Goal: Communication & Community: Answer question/provide support

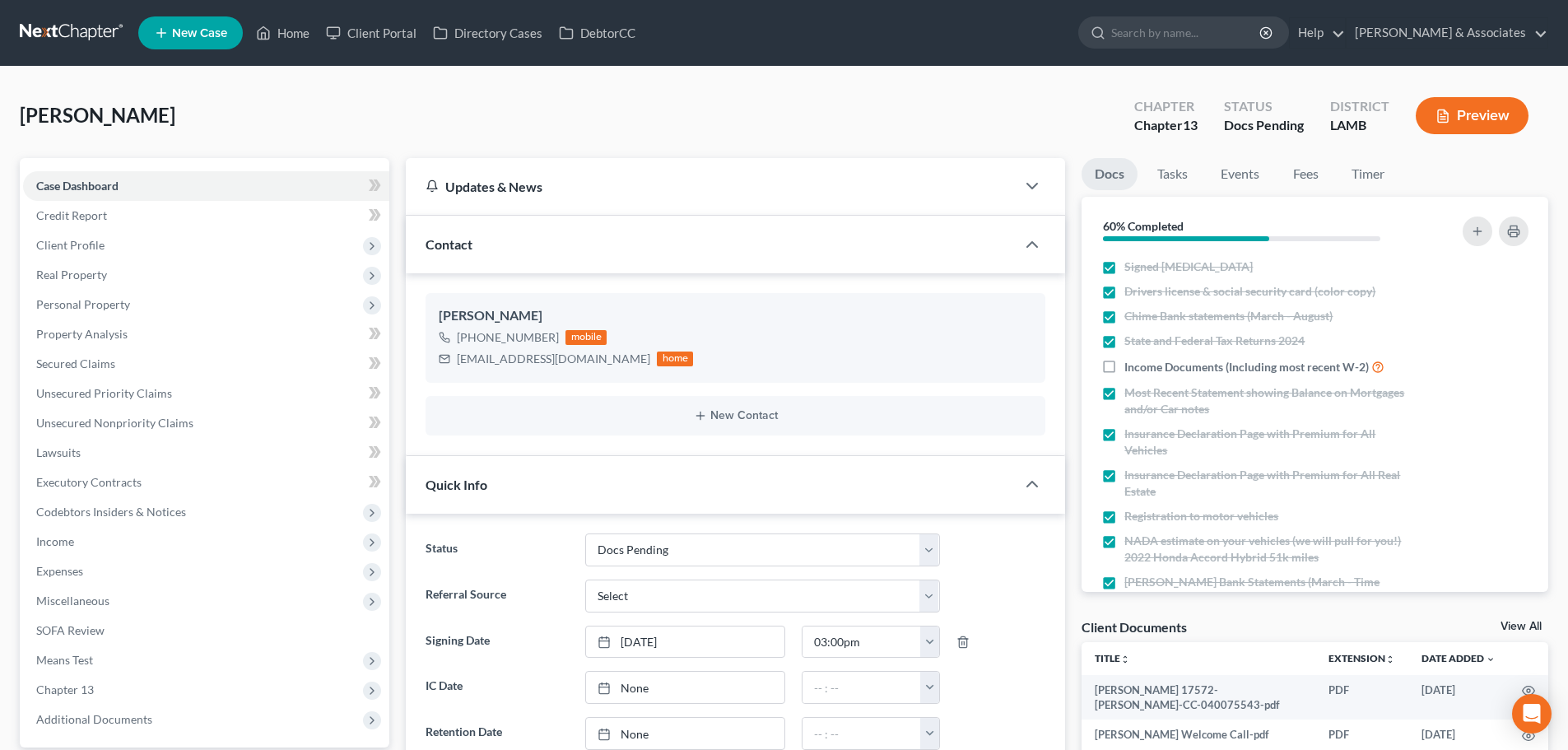
select select "6"
click at [294, 25] on link "Home" at bounding box center [283, 33] width 70 height 30
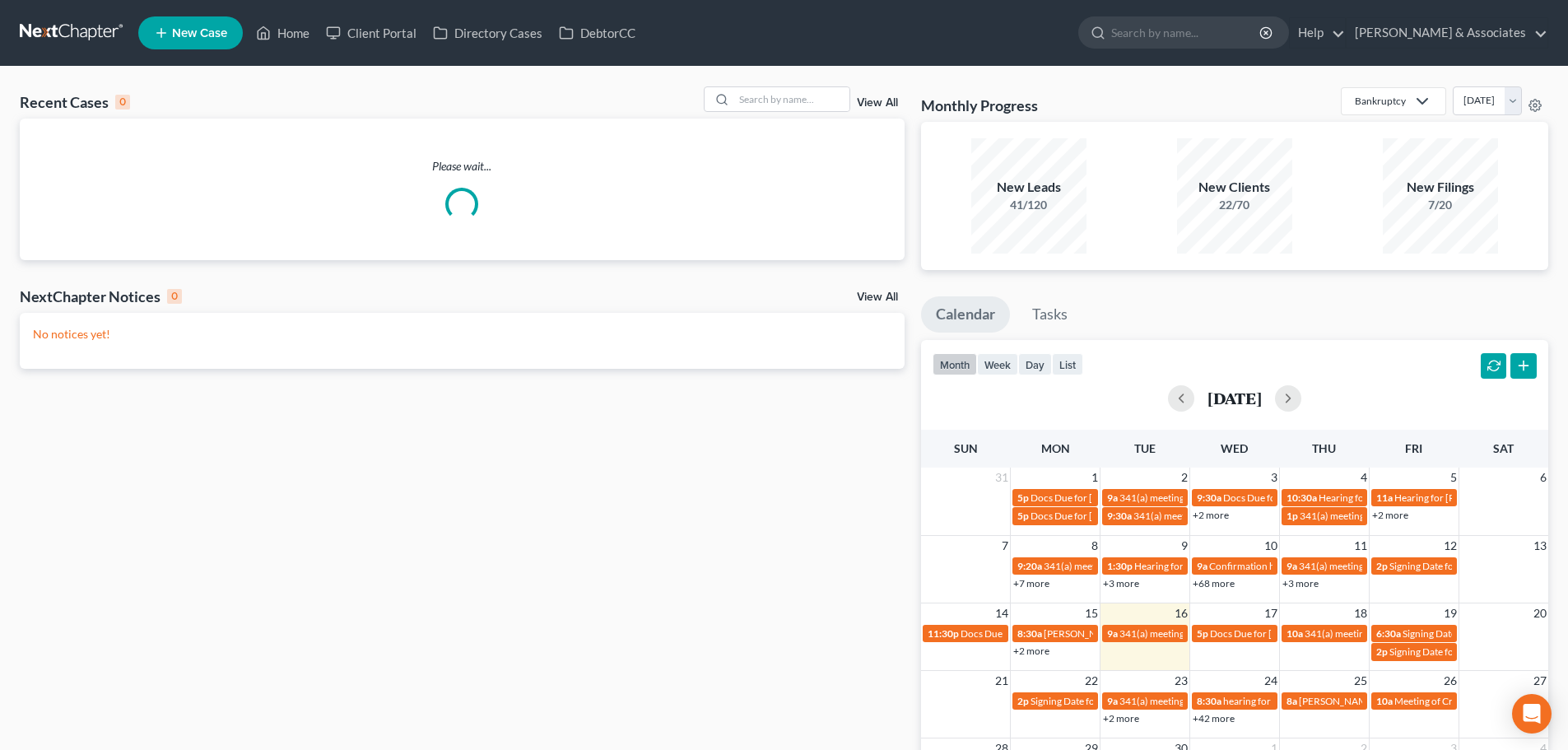
click at [794, 86] on div "Recent Cases 0 View All Please wait... NextChapter Notices 0 View All No notice…" at bounding box center [784, 493] width 1568 height 854
click at [768, 92] on input "search" at bounding box center [792, 99] width 116 height 24
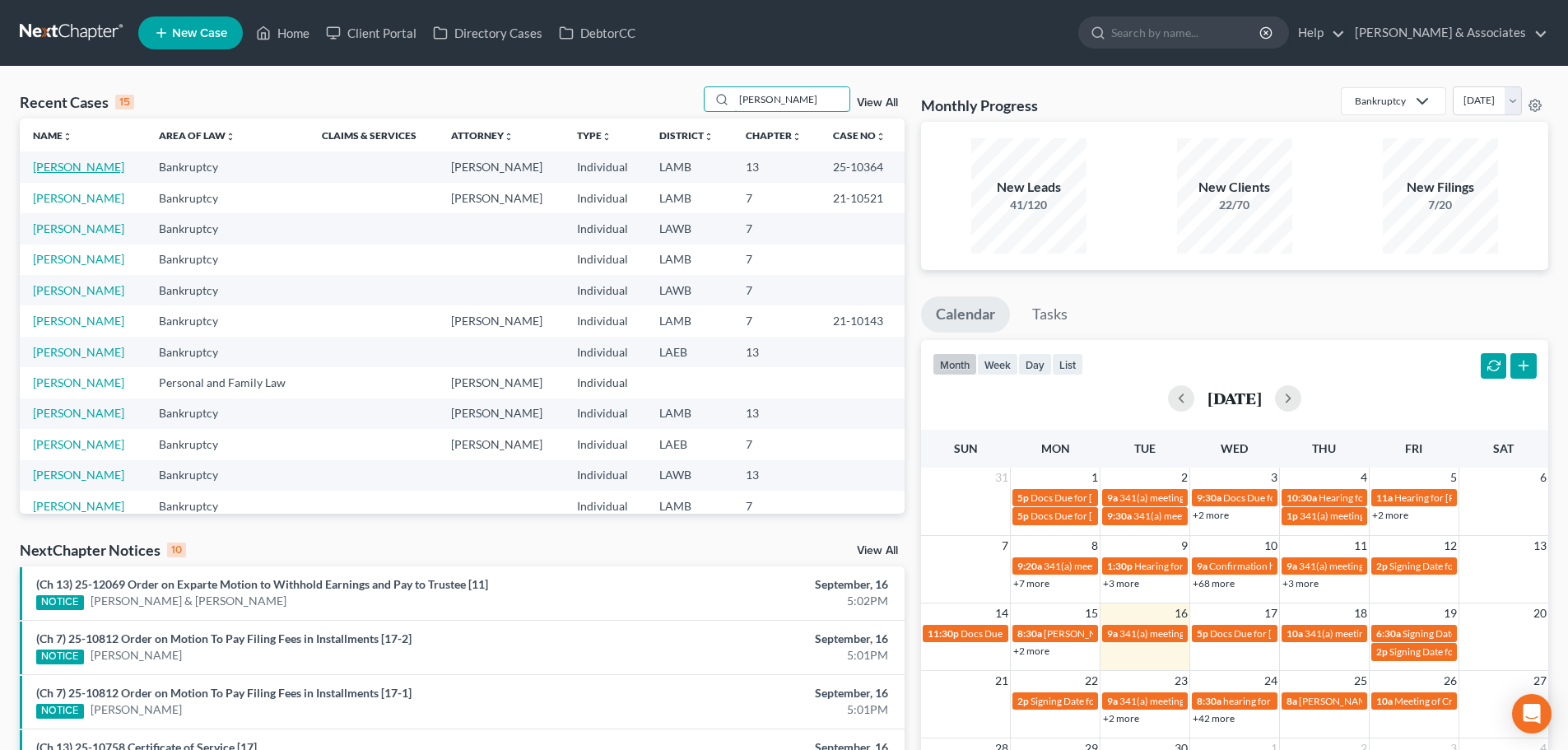
type input "[PERSON_NAME]"
click at [110, 170] on link "[PERSON_NAME]" at bounding box center [79, 166] width 91 height 14
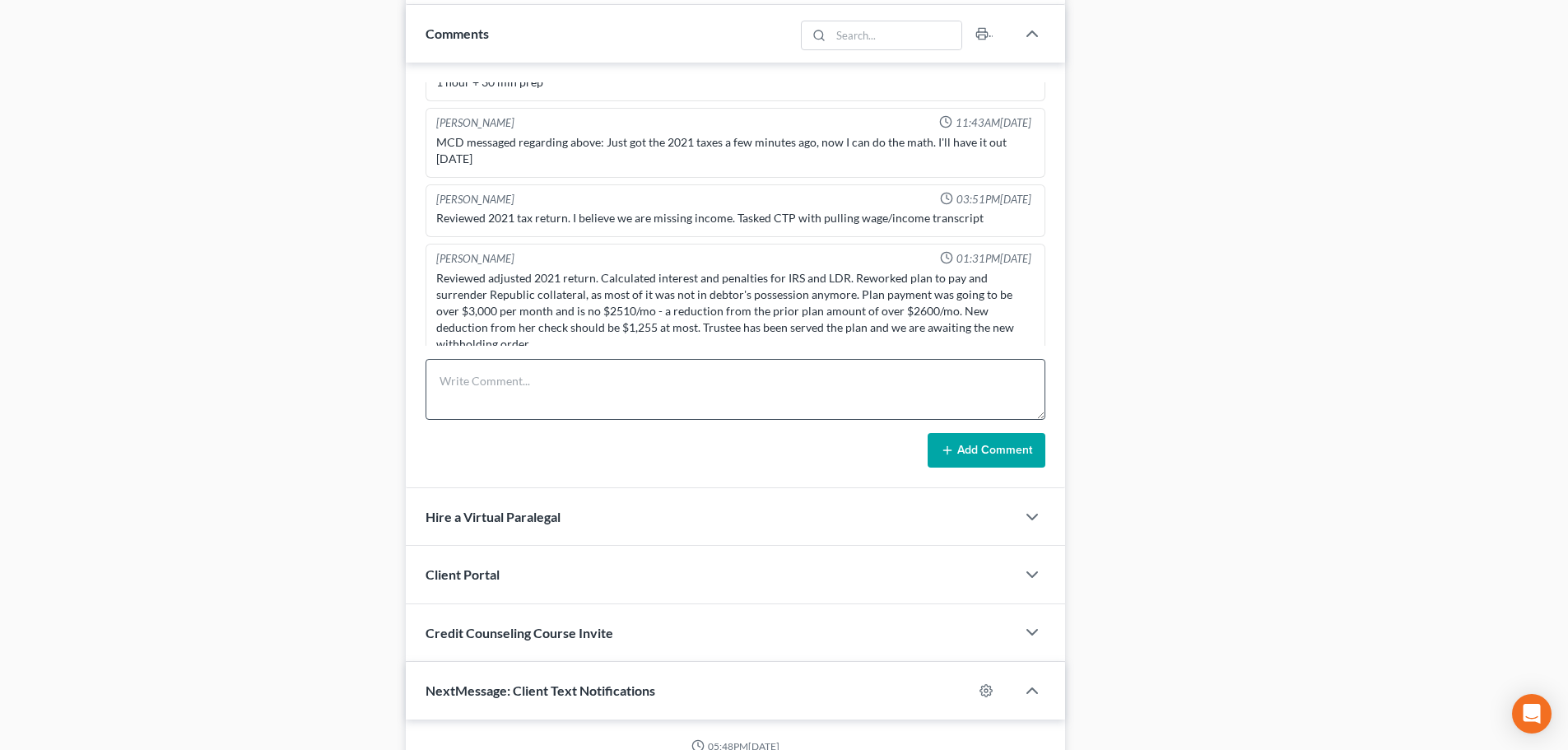
scroll to position [311, 0]
click at [620, 391] on textarea at bounding box center [735, 390] width 620 height 61
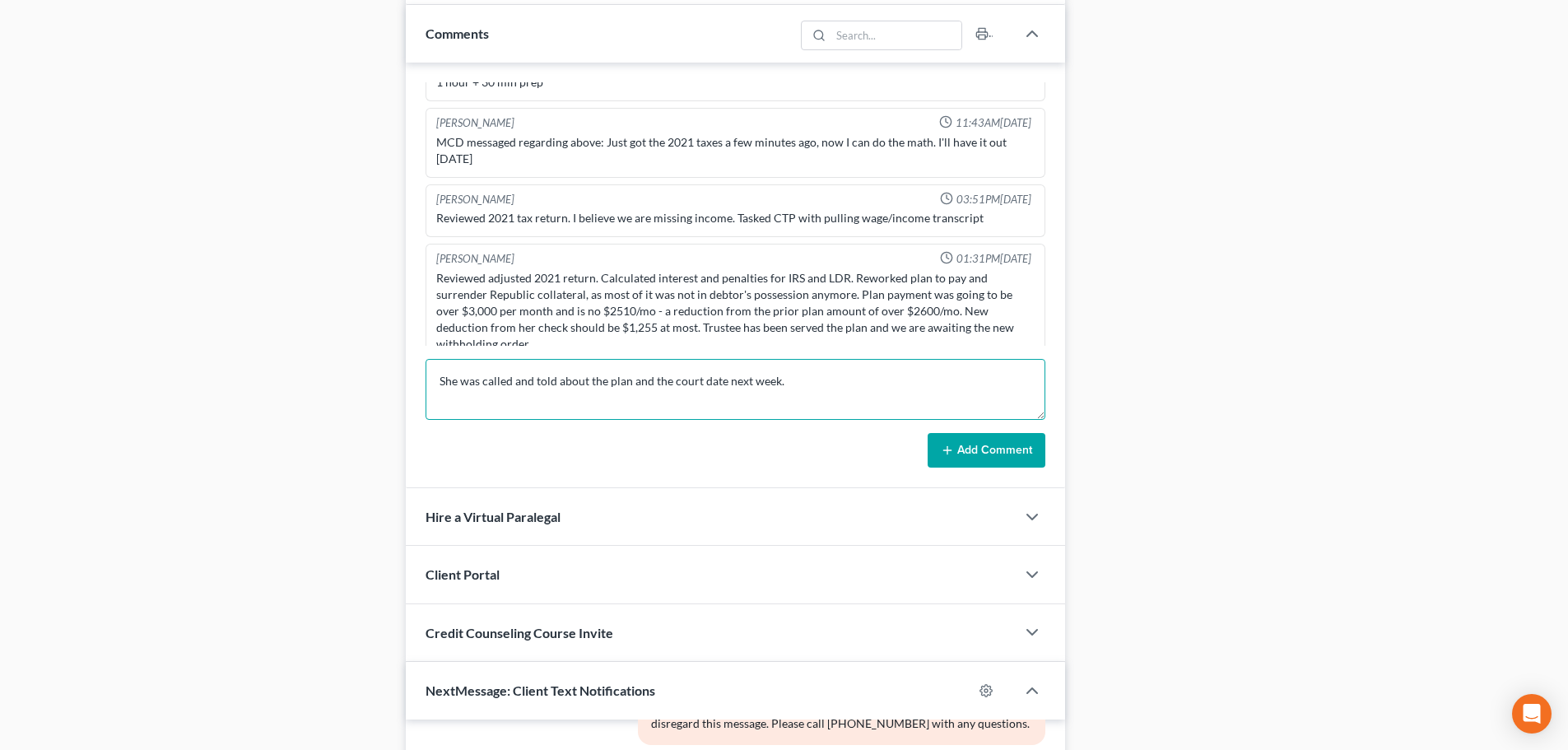
type textarea "She was called and told about the plan and the court date next week."
click at [987, 457] on button "Add Comment" at bounding box center [987, 449] width 117 height 34
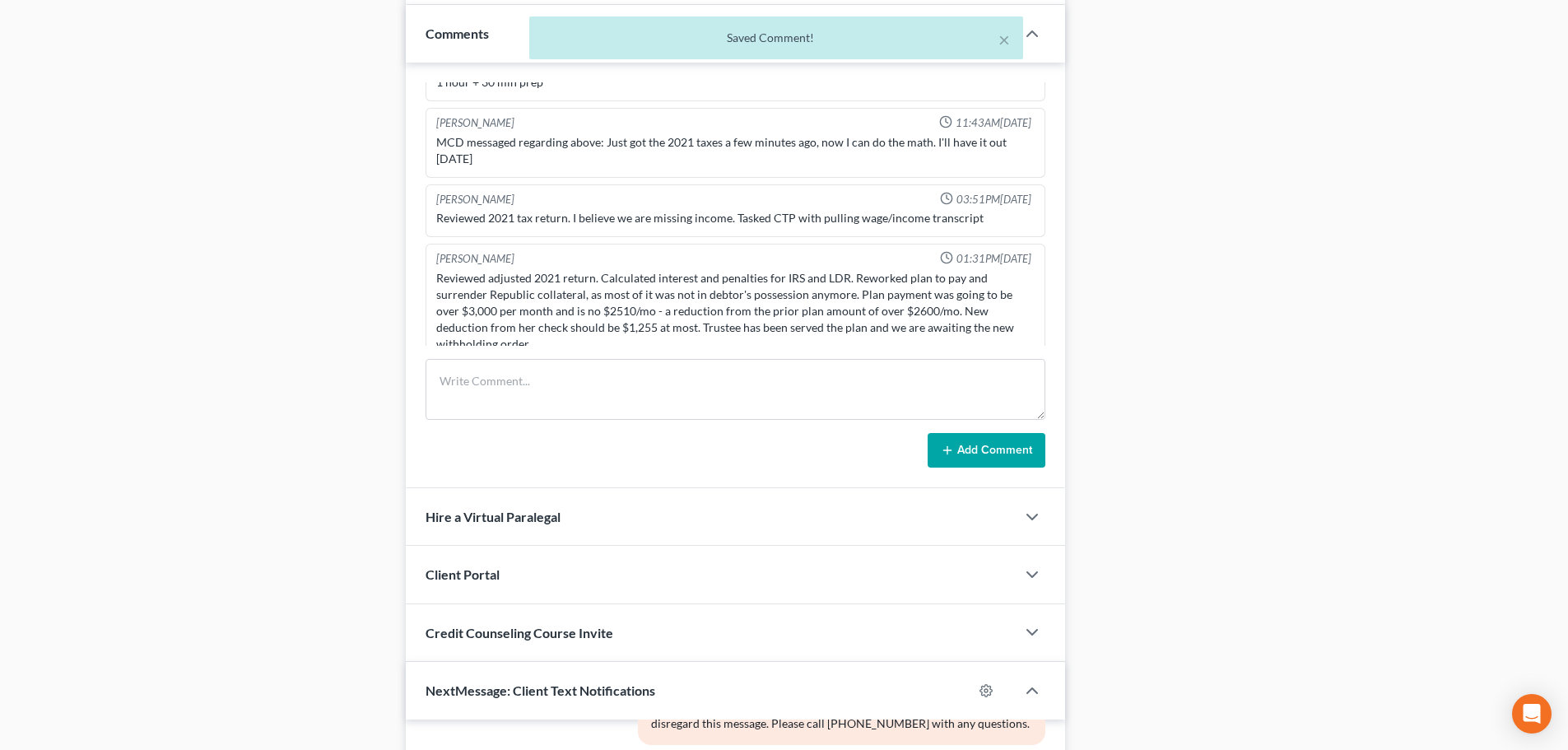
scroll to position [5727, 0]
